Goal: Transaction & Acquisition: Purchase product/service

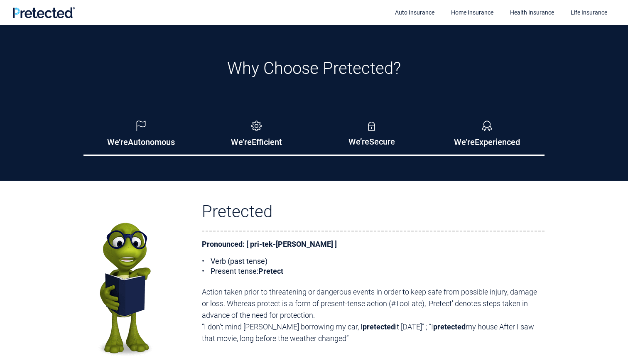
scroll to position [930, 0]
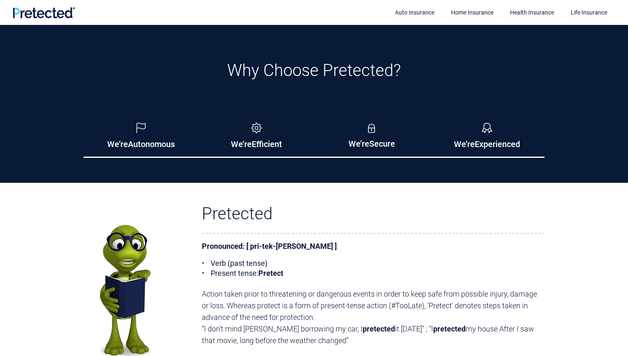
click at [81, 113] on div "Why Choose Pretected? We’re Autonomous We’re Efficient We’re Secure We’re Exper…" at bounding box center [314, 109] width 474 height 97
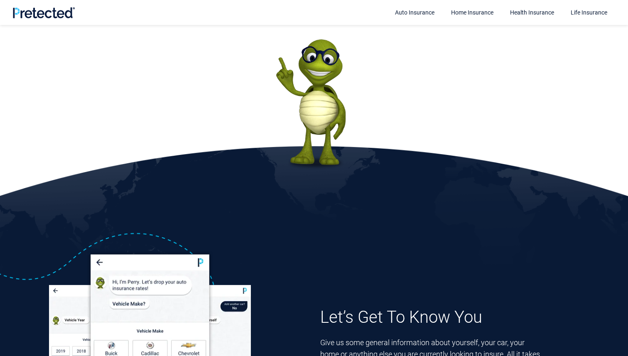
scroll to position [0, 0]
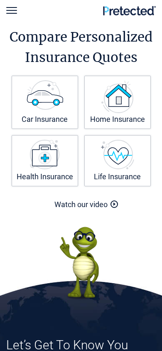
click at [10, 10] on div at bounding box center [11, 10] width 11 height 1
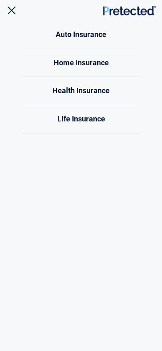
click at [15, 10] on div at bounding box center [11, 10] width 11 height 1
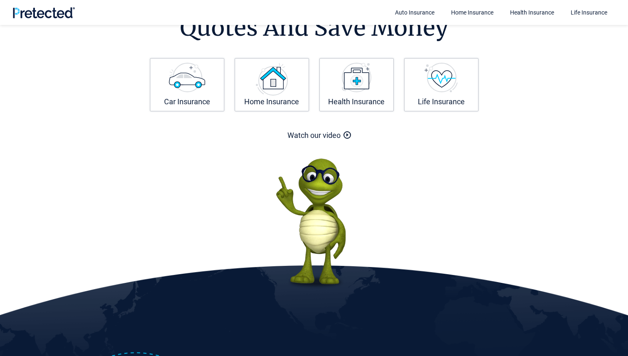
scroll to position [76, 0]
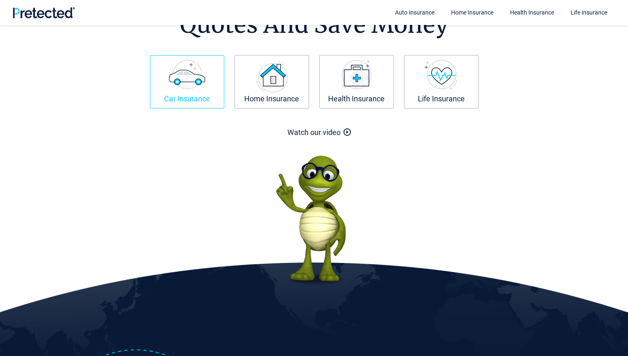
click at [206, 78] on link "Car Insurance" at bounding box center [187, 81] width 74 height 53
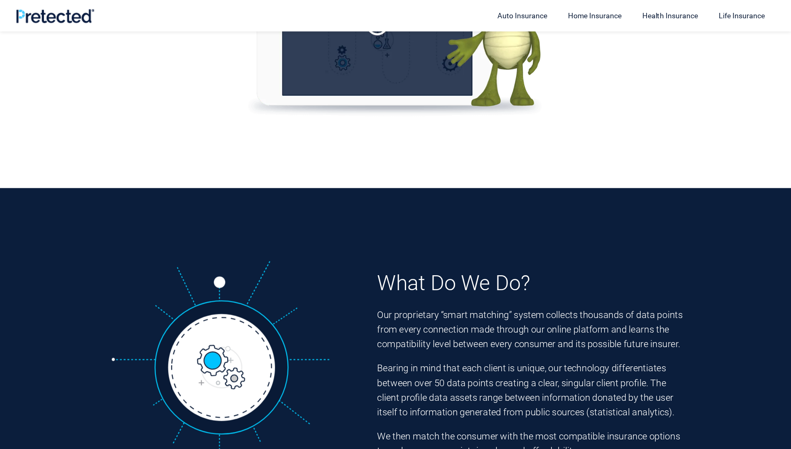
scroll to position [1863, 0]
